Goal: Transaction & Acquisition: Purchase product/service

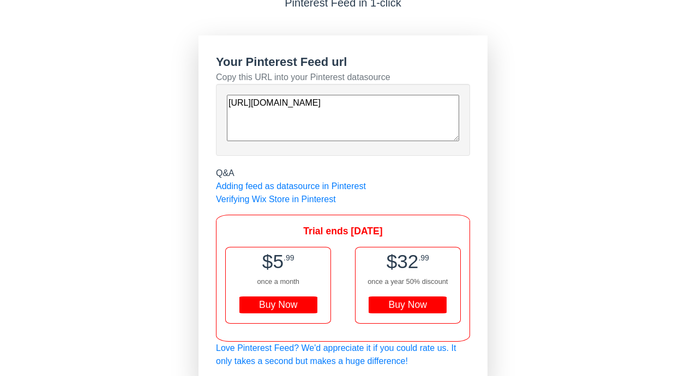
scroll to position [75, 0]
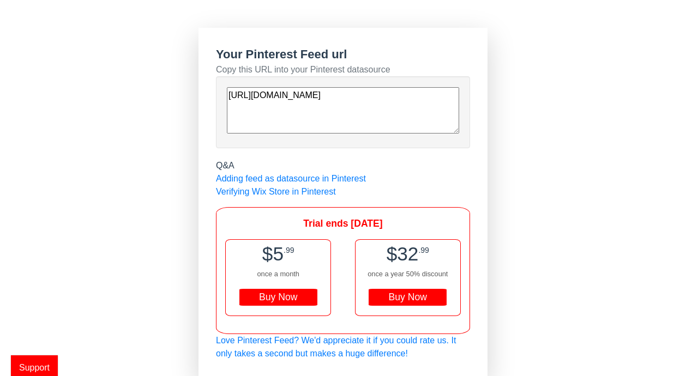
drag, startPoint x: 382, startPoint y: 130, endPoint x: 227, endPoint y: 69, distance: 166.8
click at [227, 69] on div "Your Pinterest Feed url Copy this URL into your Pinterest datasource [URL][DOMA…" at bounding box center [343, 96] width 254 height 103
click at [413, 289] on div "Buy Now" at bounding box center [408, 297] width 78 height 17
click at [601, 180] on div "Welcome to Pinterest Feed Pinterest Feed in 1-click Your Pinterest Feed url Cop…" at bounding box center [343, 172] width 686 height 412
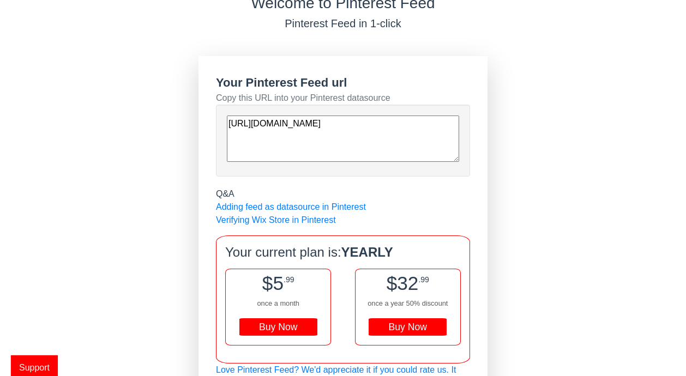
scroll to position [76, 0]
